Goal: Information Seeking & Learning: Learn about a topic

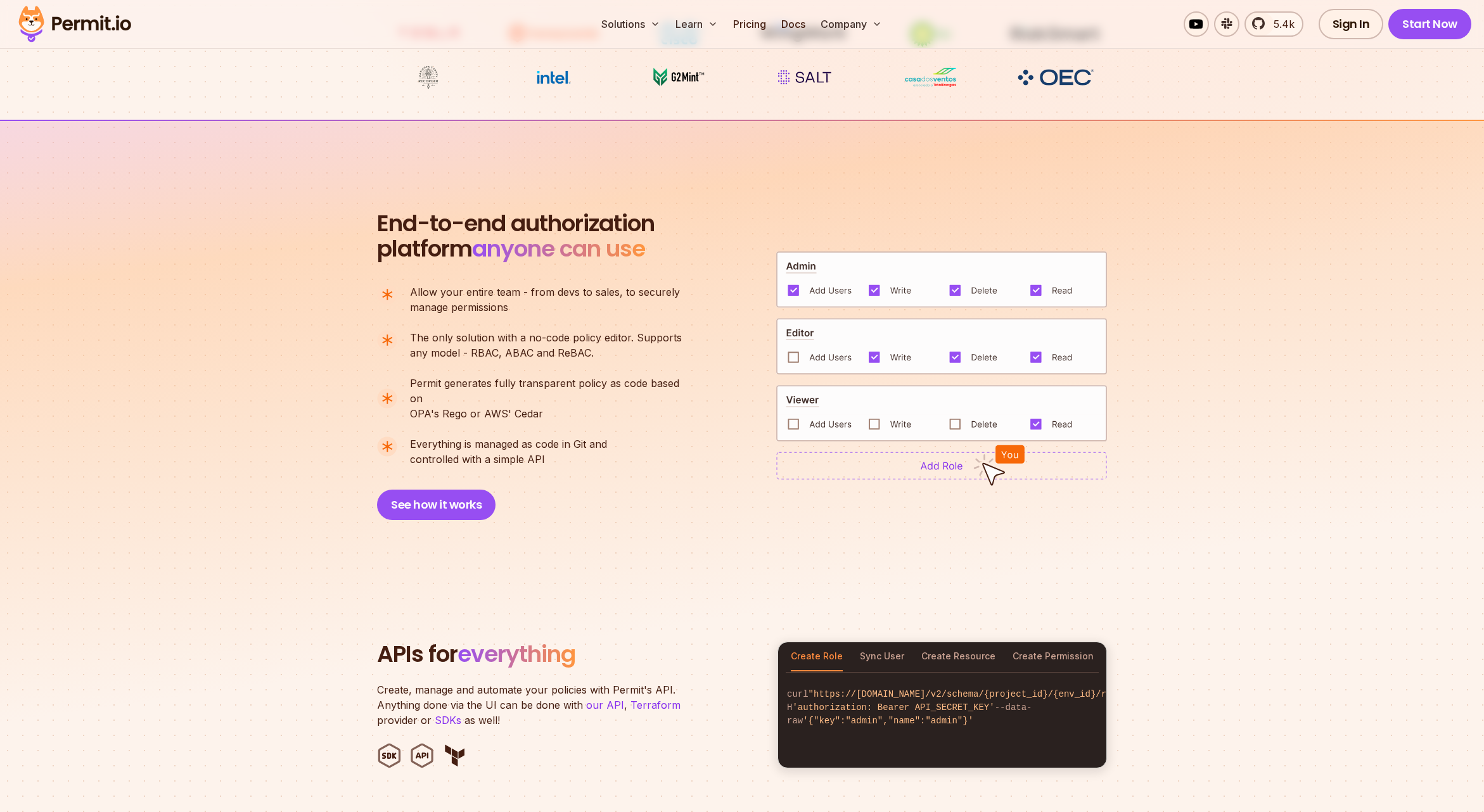
scroll to position [753, 0]
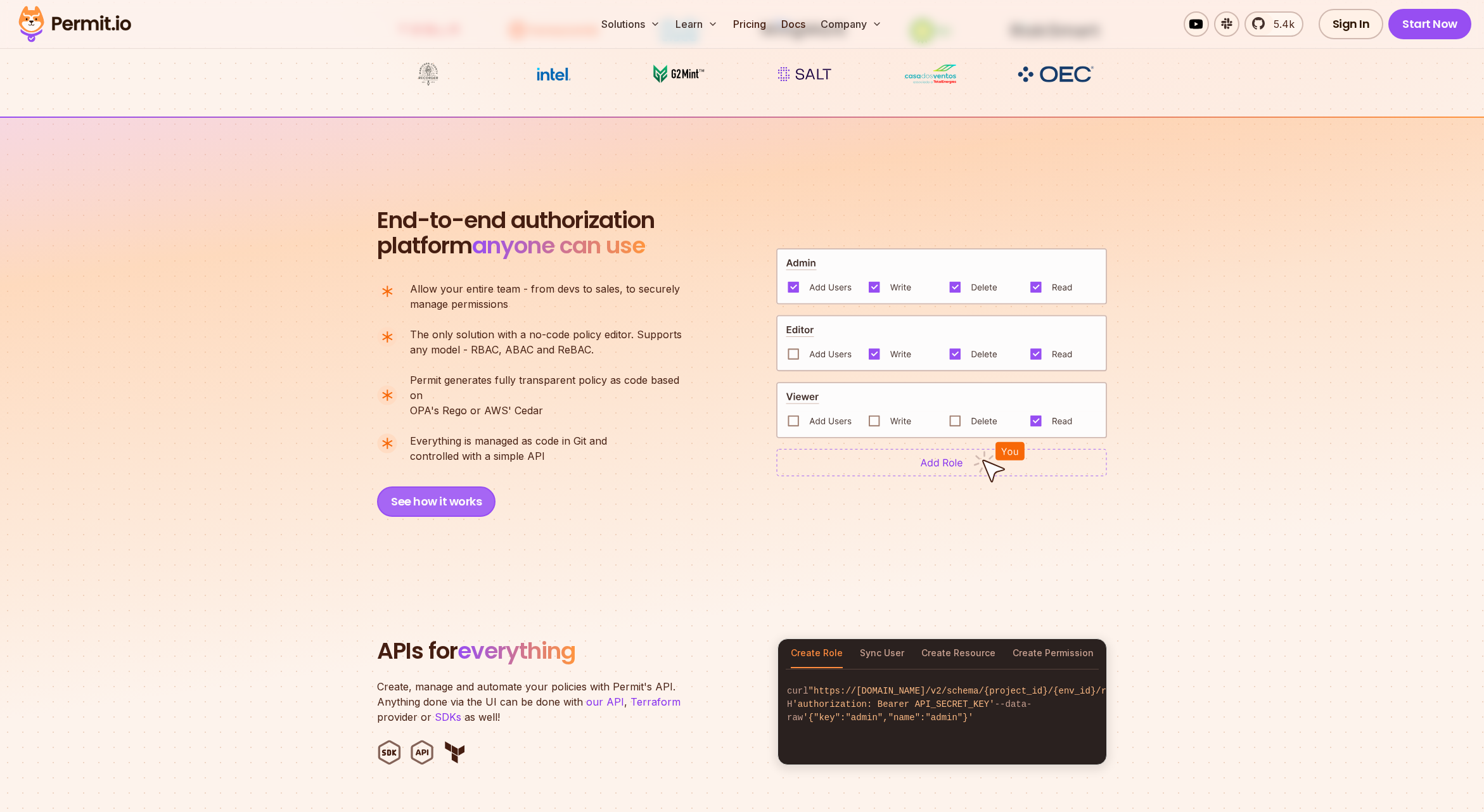
click at [444, 490] on button "See how it works" at bounding box center [435, 502] width 118 height 31
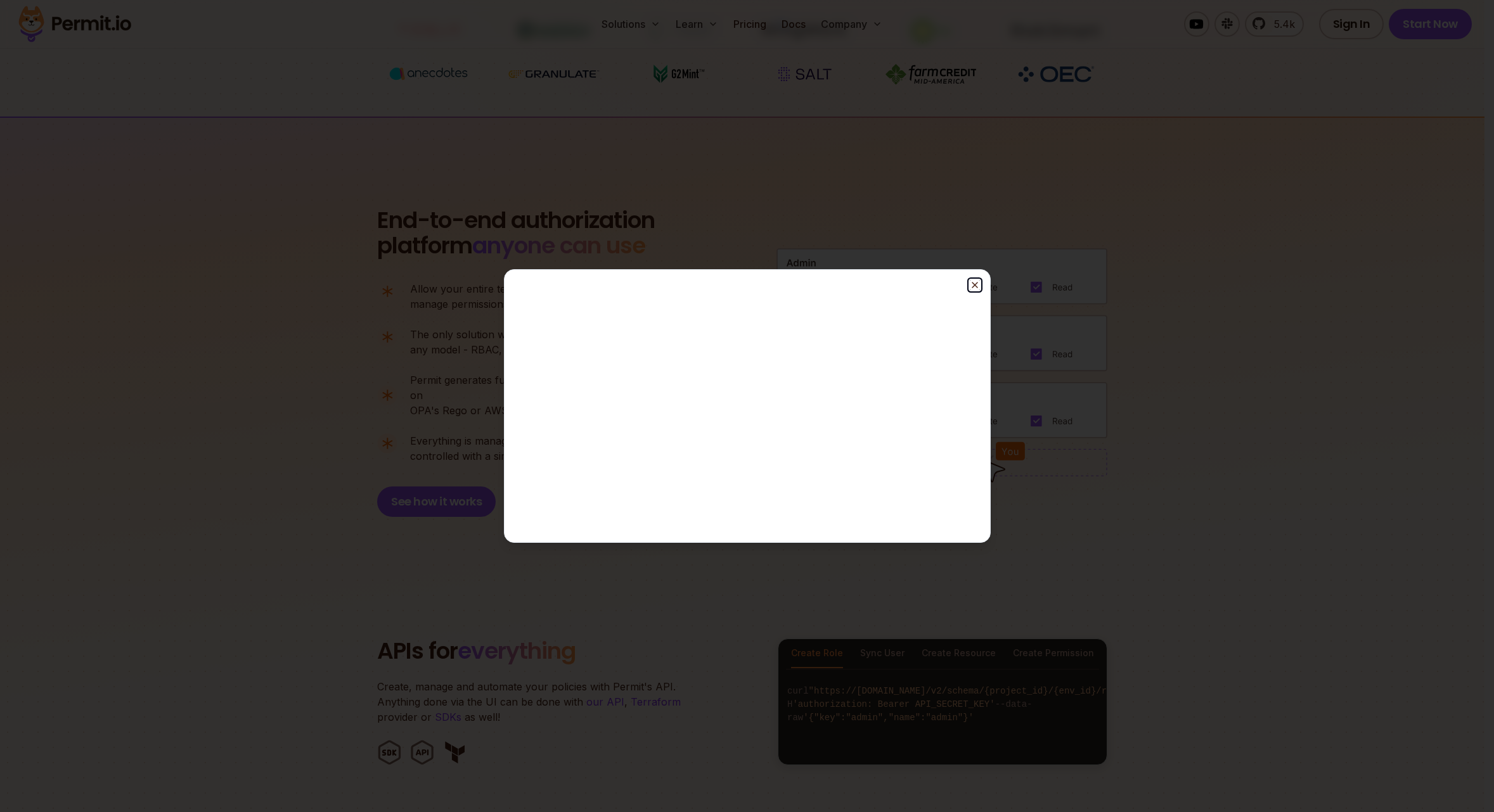
click at [975, 284] on line "button" at bounding box center [975, 285] width 5 height 5
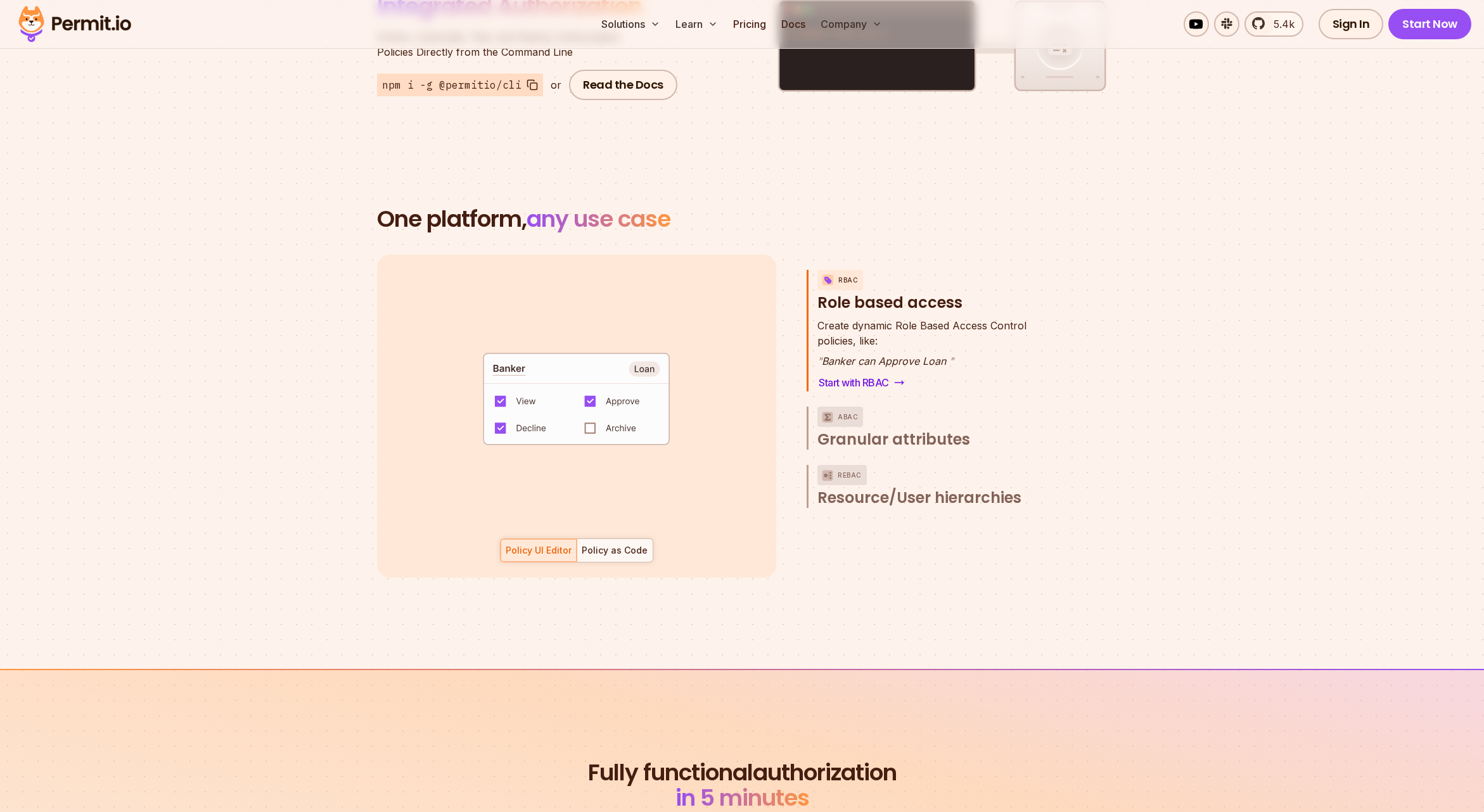
scroll to position [1687, 0]
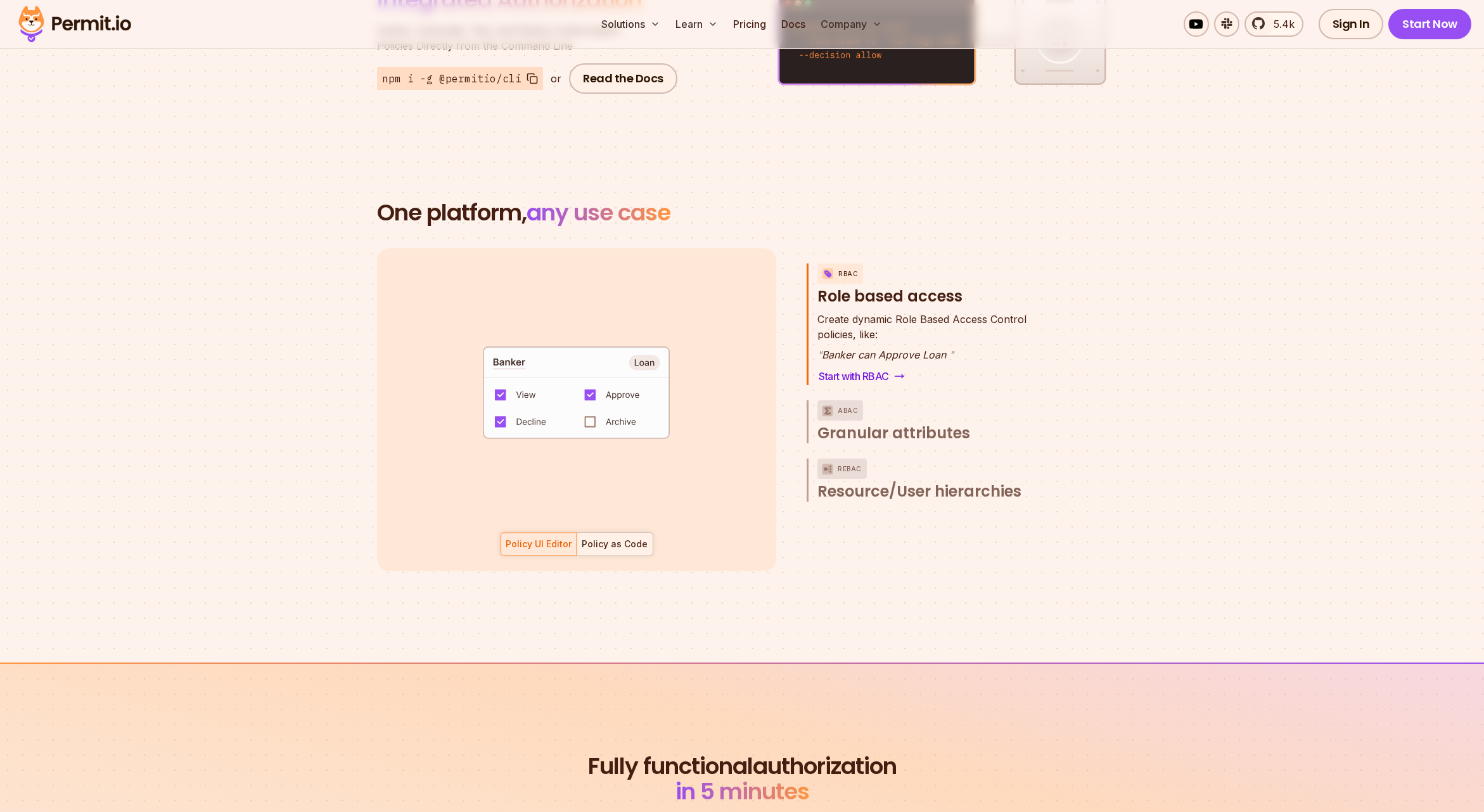
click at [609, 536] on div at bounding box center [615, 544] width 76 height 22
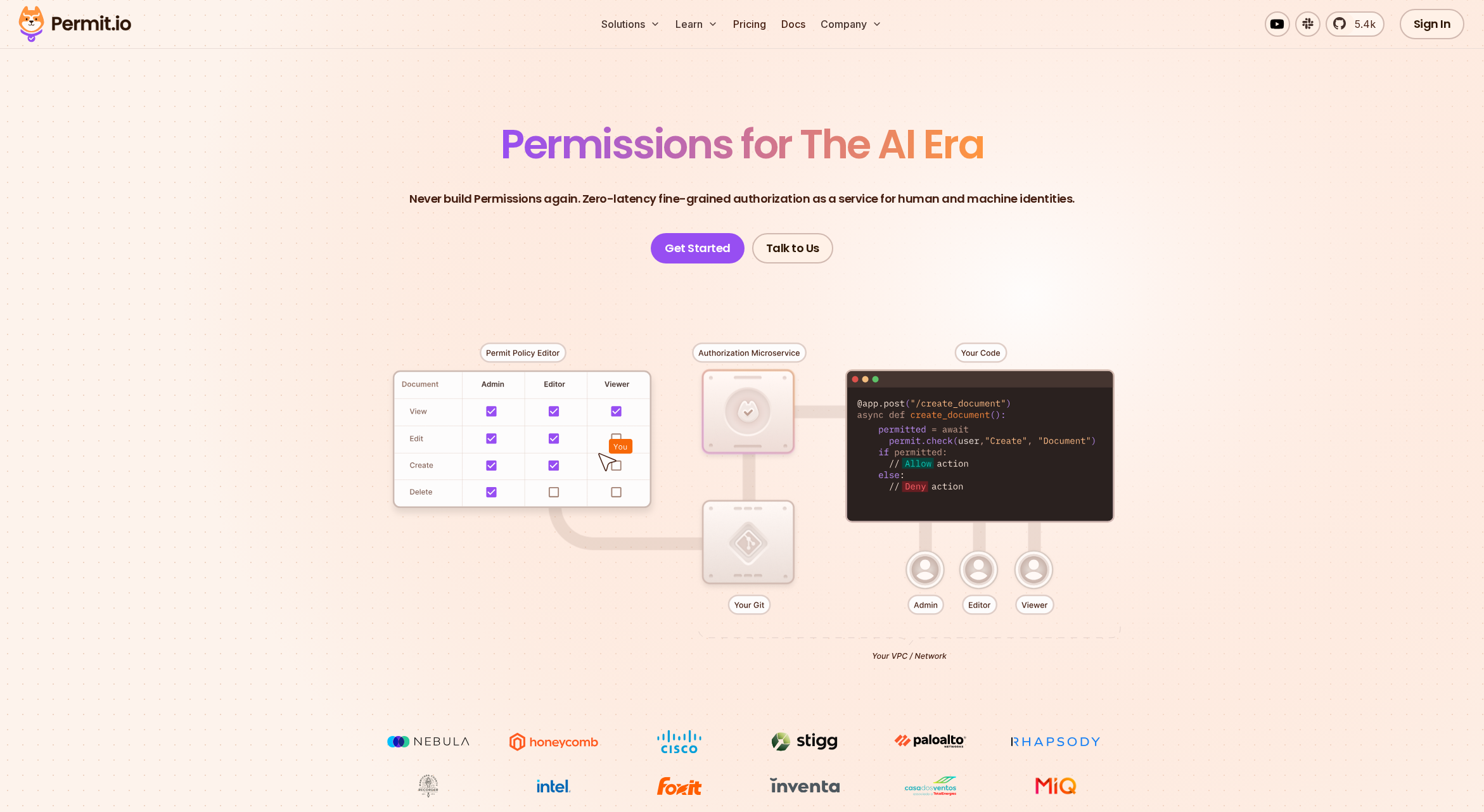
scroll to position [0, 0]
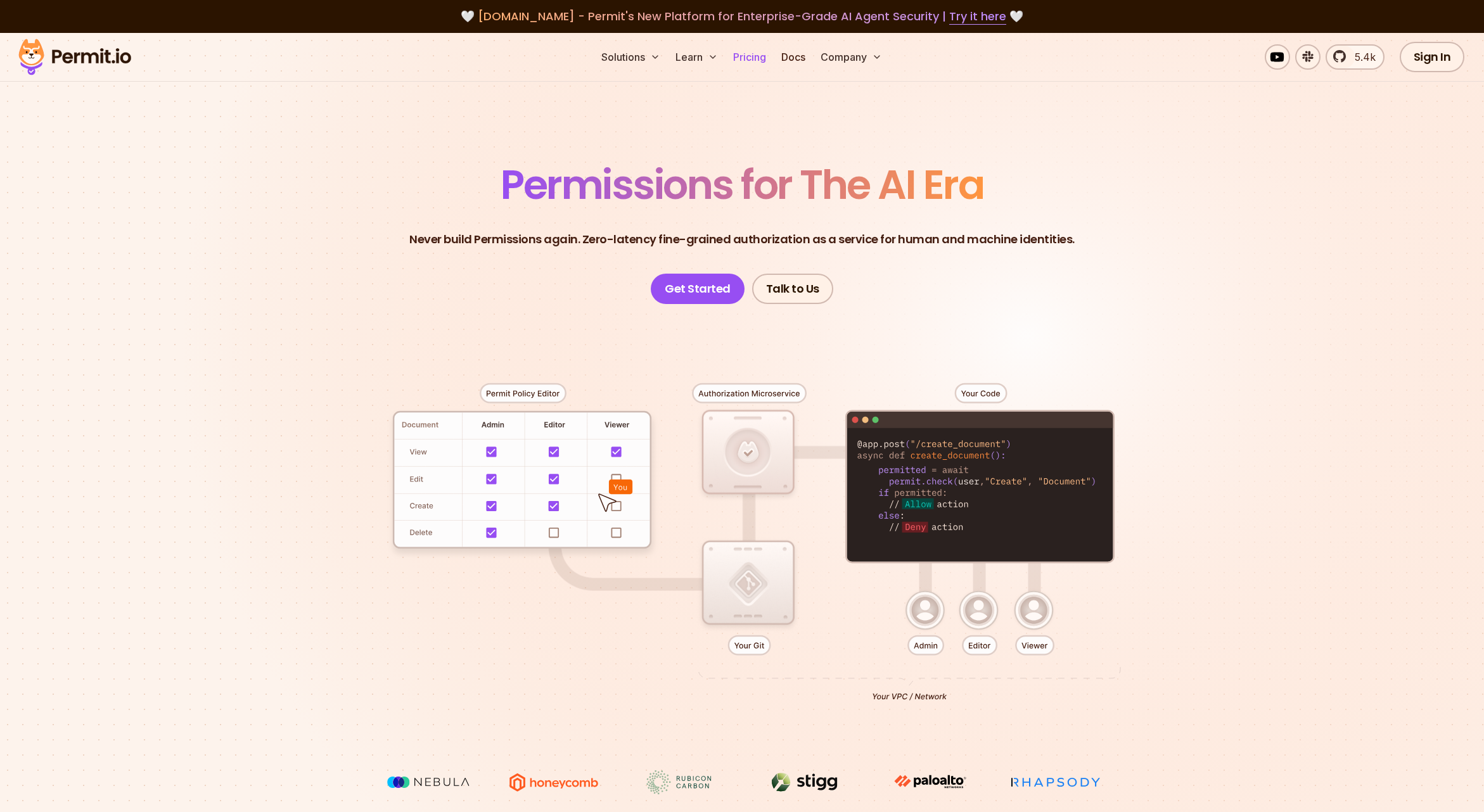
click at [765, 52] on link "Pricing" at bounding box center [750, 57] width 43 height 26
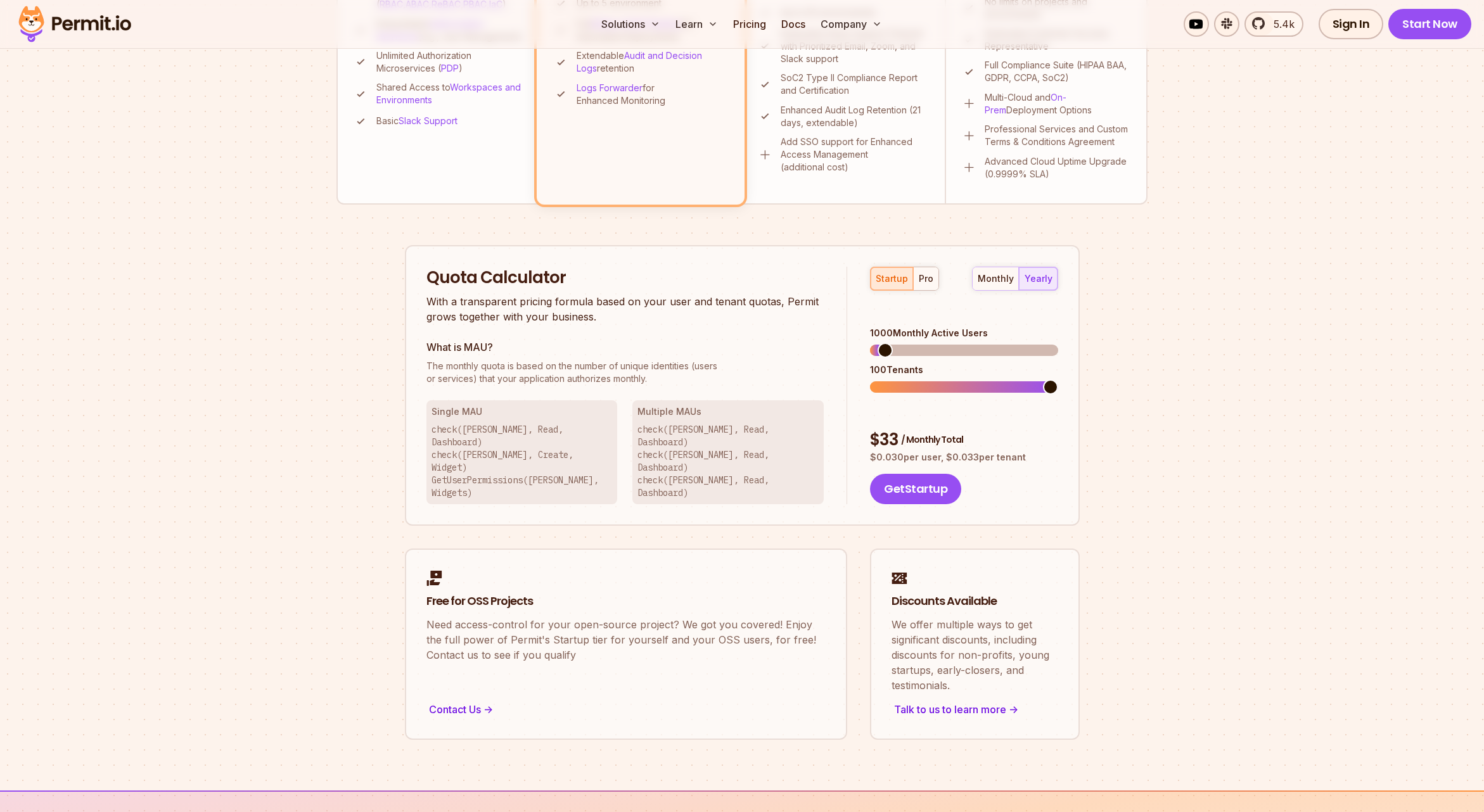
scroll to position [696, 0]
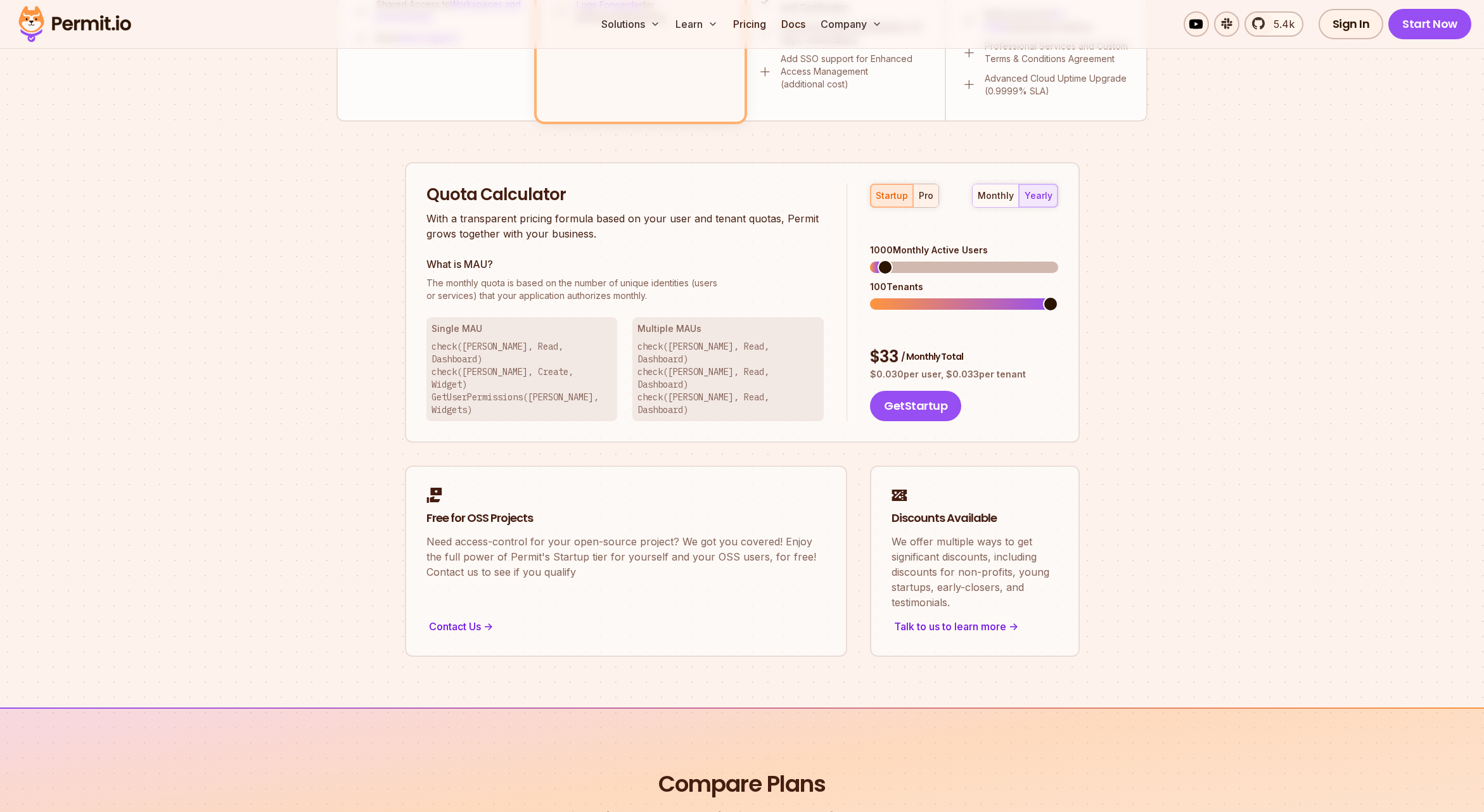
click at [925, 198] on div "pro" at bounding box center [926, 196] width 14 height 13
click at [1035, 197] on div "monthly yearly" at bounding box center [1015, 196] width 86 height 24
click at [1003, 198] on div "monthly" at bounding box center [995, 196] width 36 height 13
click at [1043, 198] on div "yearly" at bounding box center [1038, 196] width 28 height 13
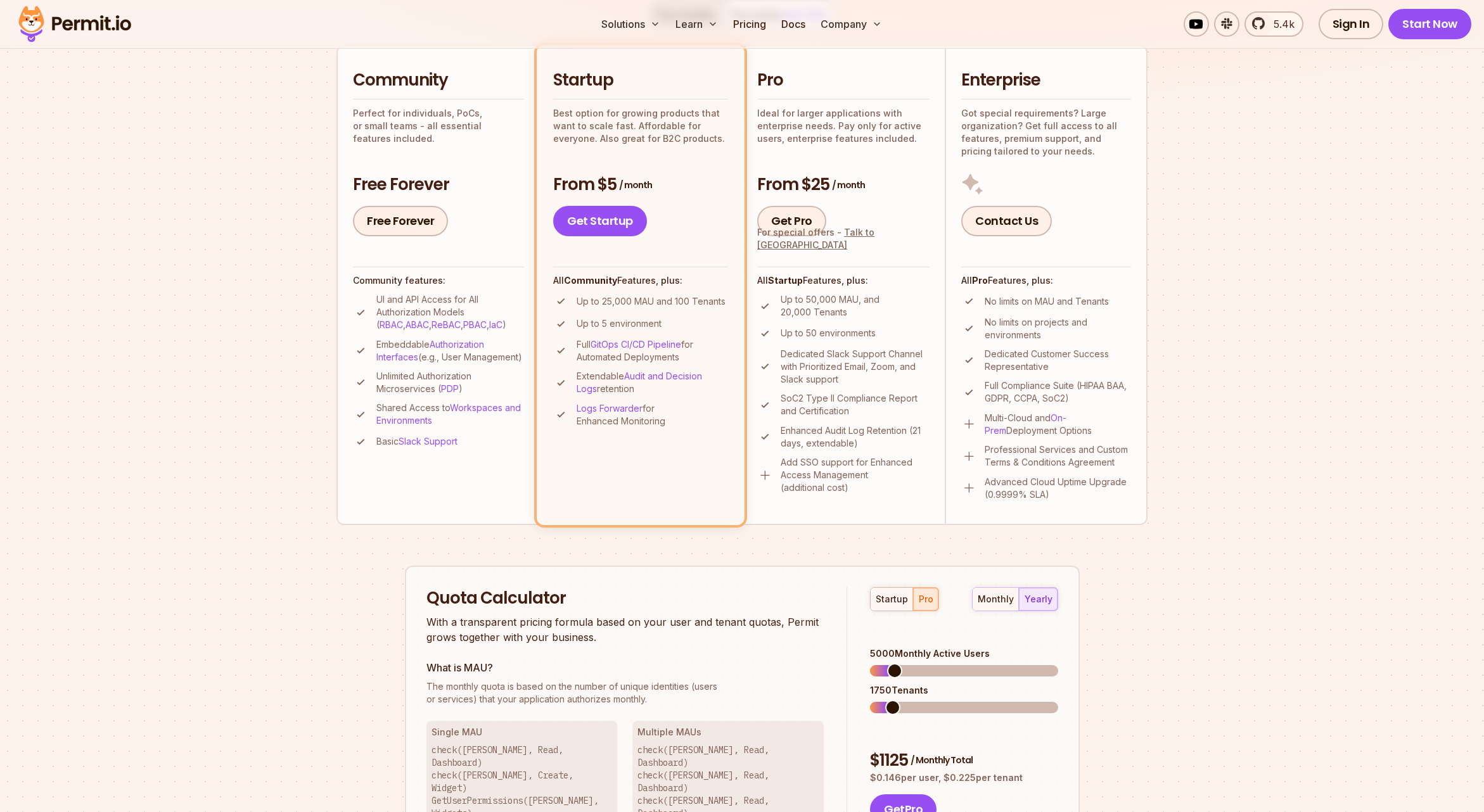
scroll to position [284, 0]
